Goal: Navigation & Orientation: Find specific page/section

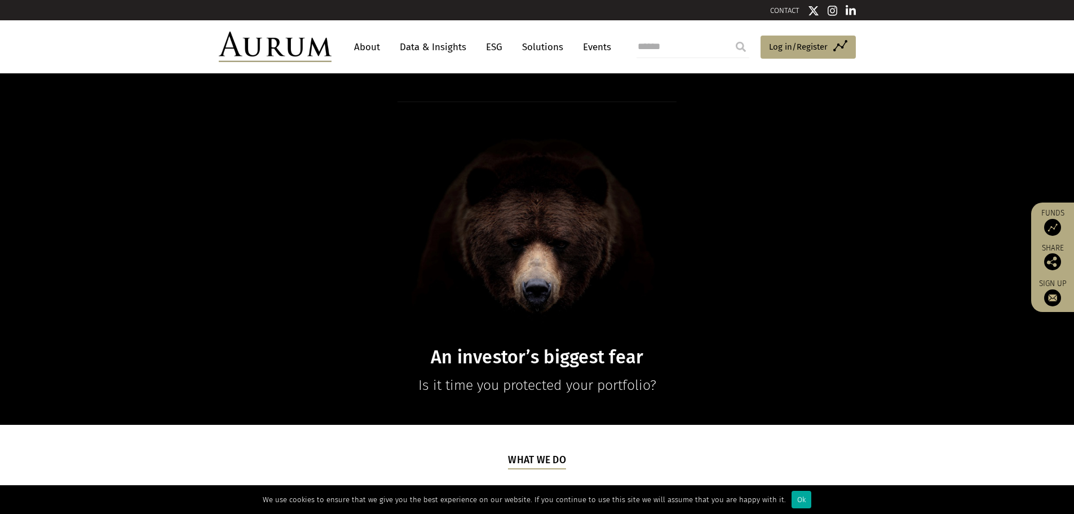
click at [370, 46] on link "About" at bounding box center [367, 47] width 37 height 21
